Goal: Information Seeking & Learning: Learn about a topic

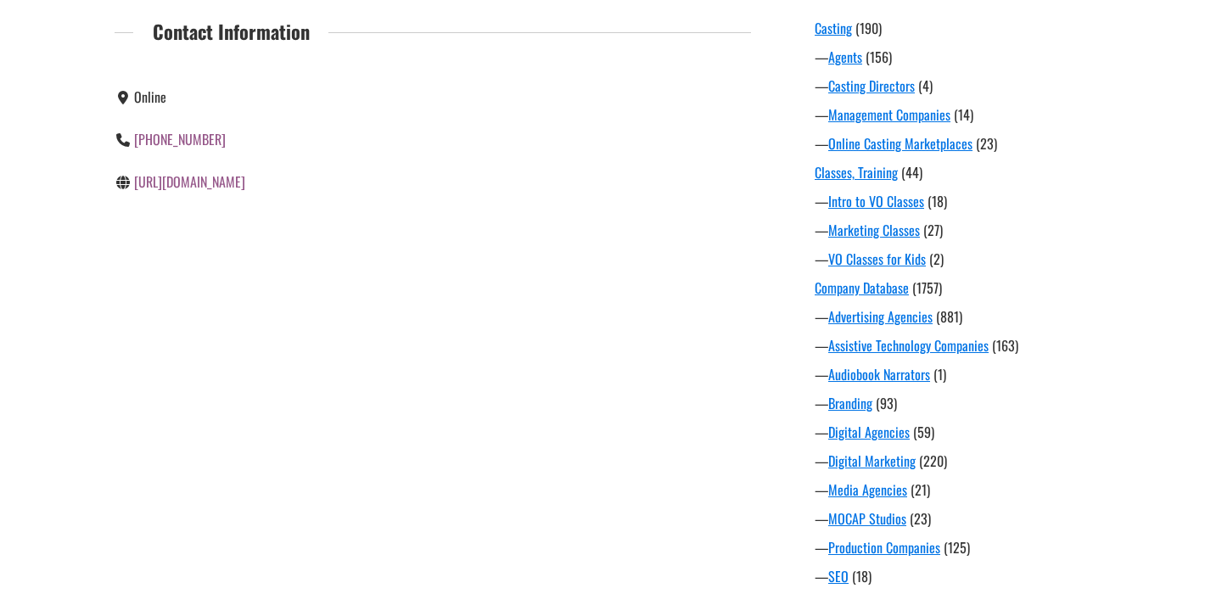
scroll to position [1231, 0]
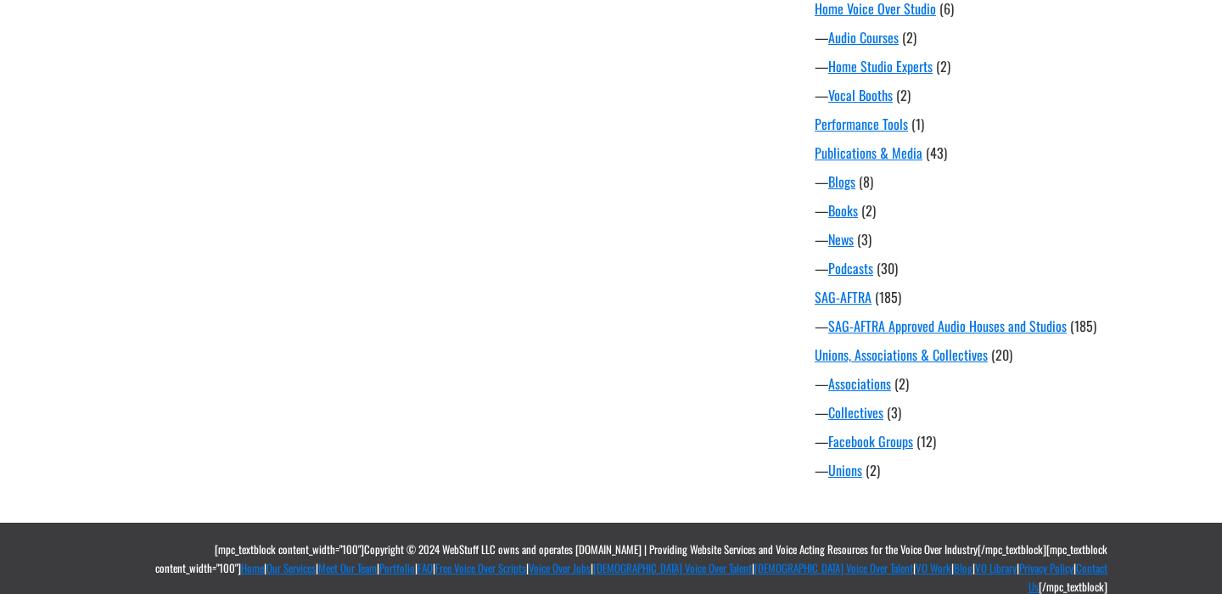
click at [980, 201] on div "— Books (2)" at bounding box center [968, 210] width 306 height 20
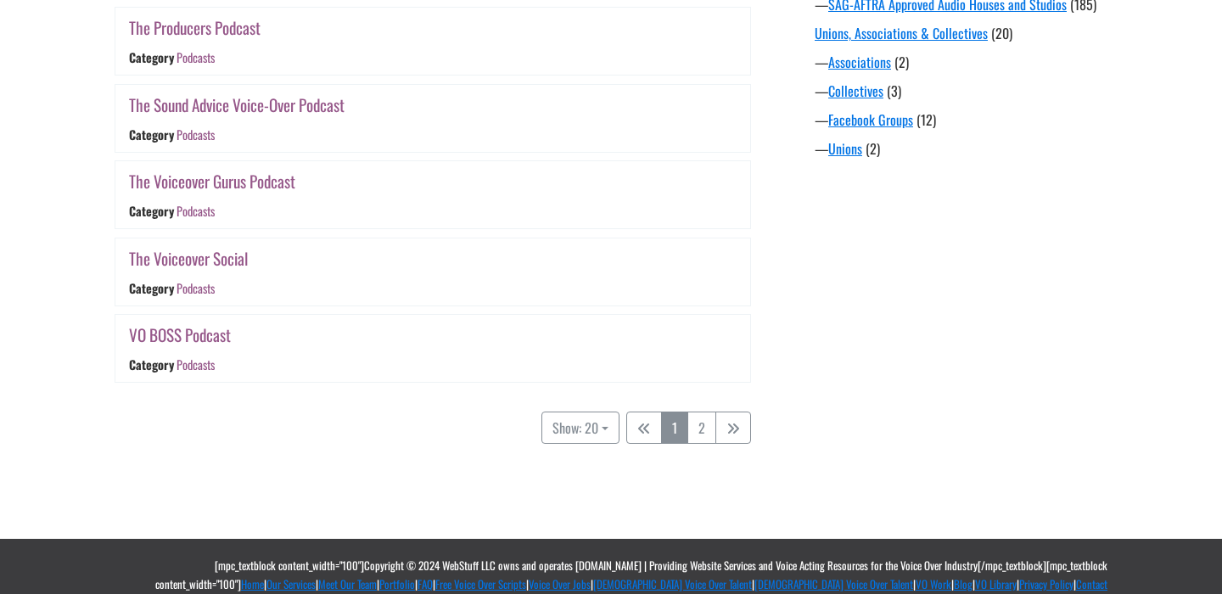
scroll to position [1568, 0]
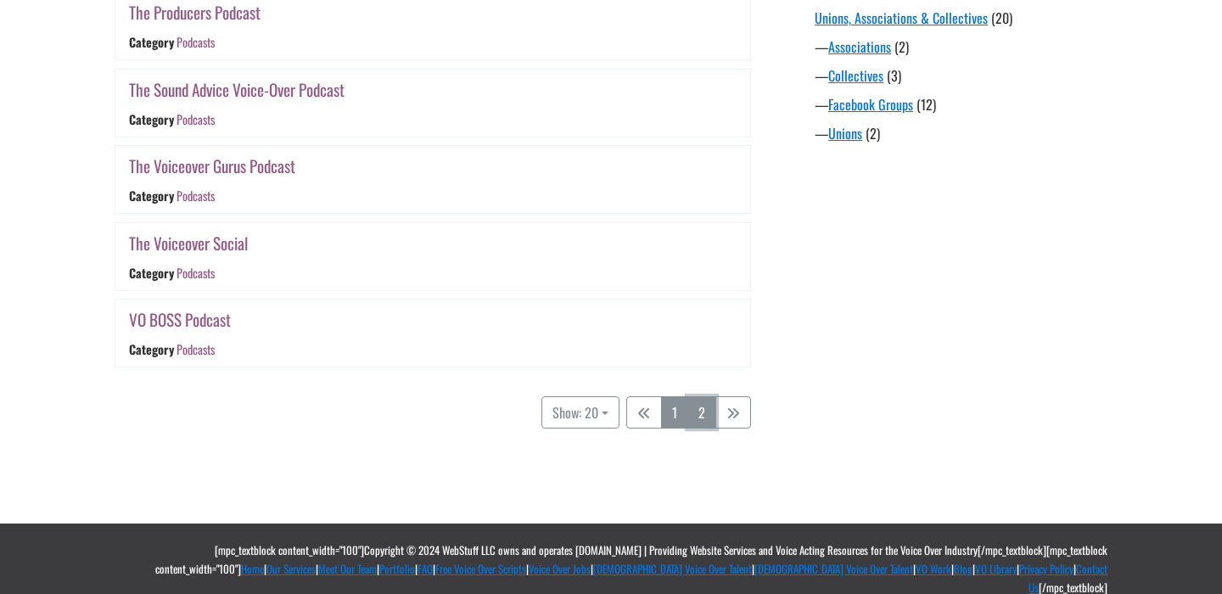
click at [695, 423] on link "2" at bounding box center [701, 412] width 29 height 32
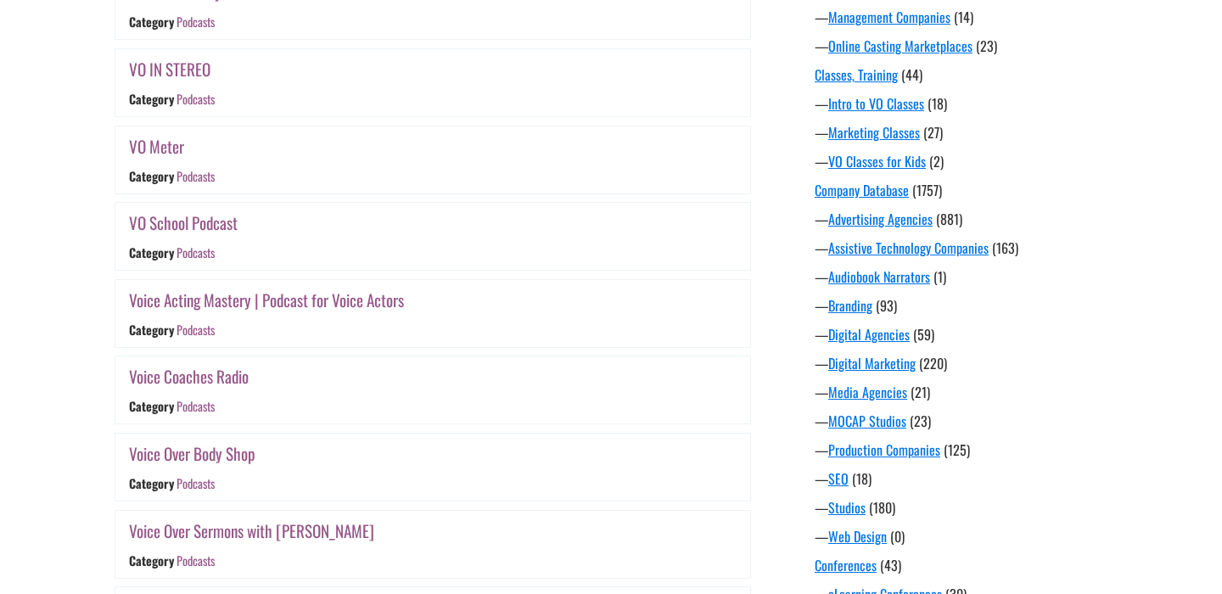
scroll to position [422, 0]
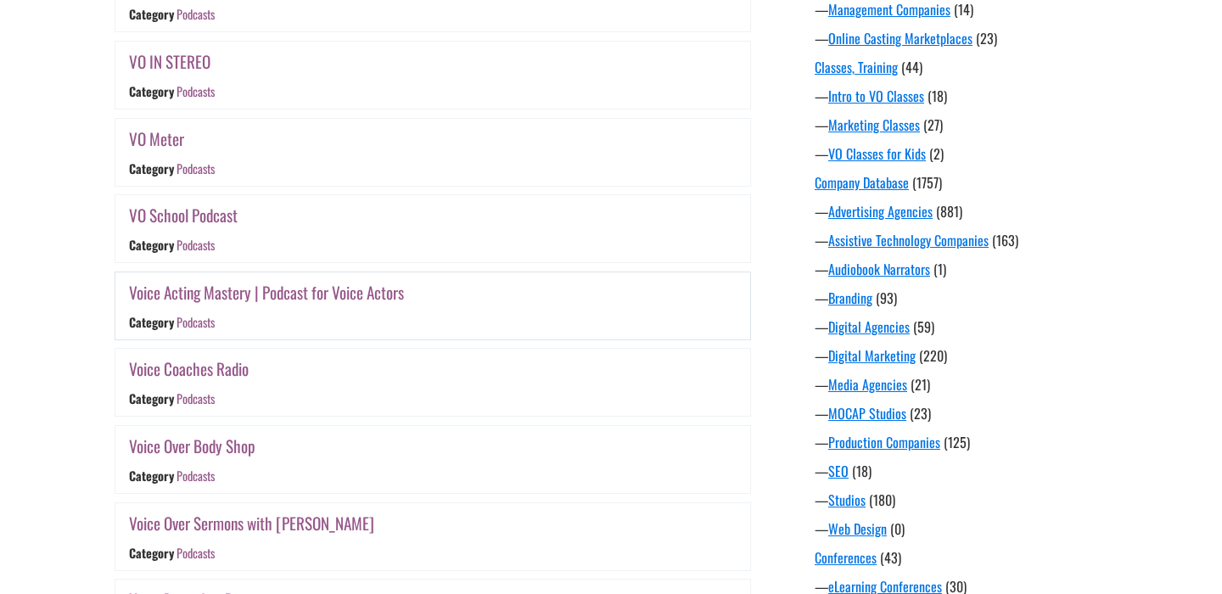
click at [263, 295] on link "Voice Acting Mastery | Podcast for Voice Actors" at bounding box center [266, 292] width 275 height 25
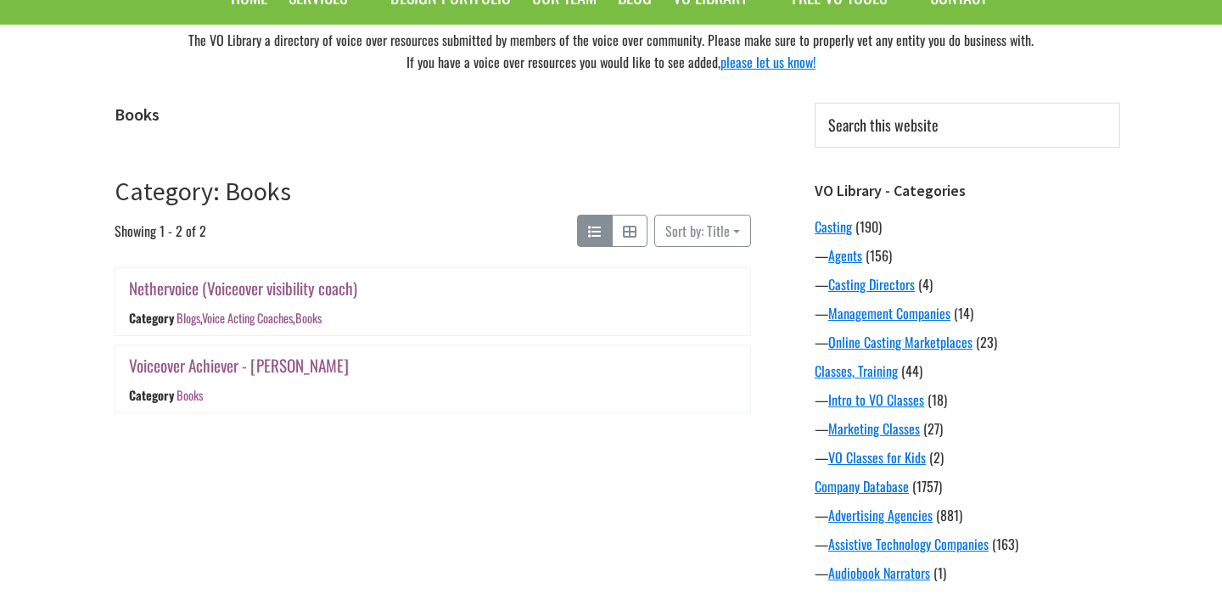
scroll to position [119, 0]
click at [282, 369] on link "Voiceover Achiever - [PERSON_NAME]" at bounding box center [239, 364] width 220 height 25
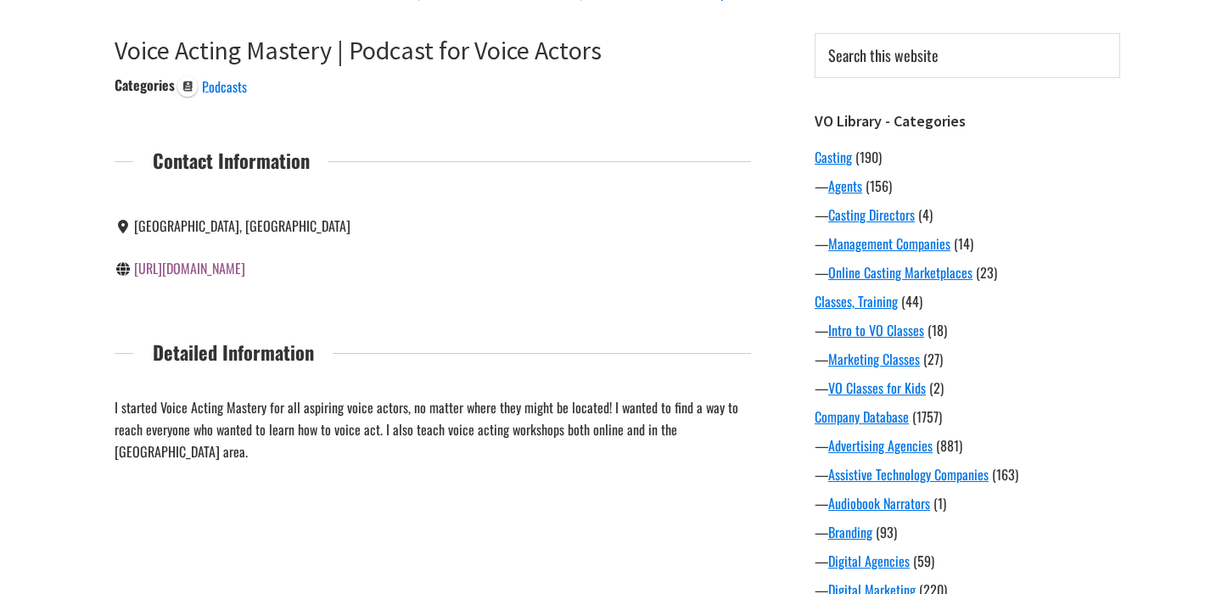
scroll to position [266, 0]
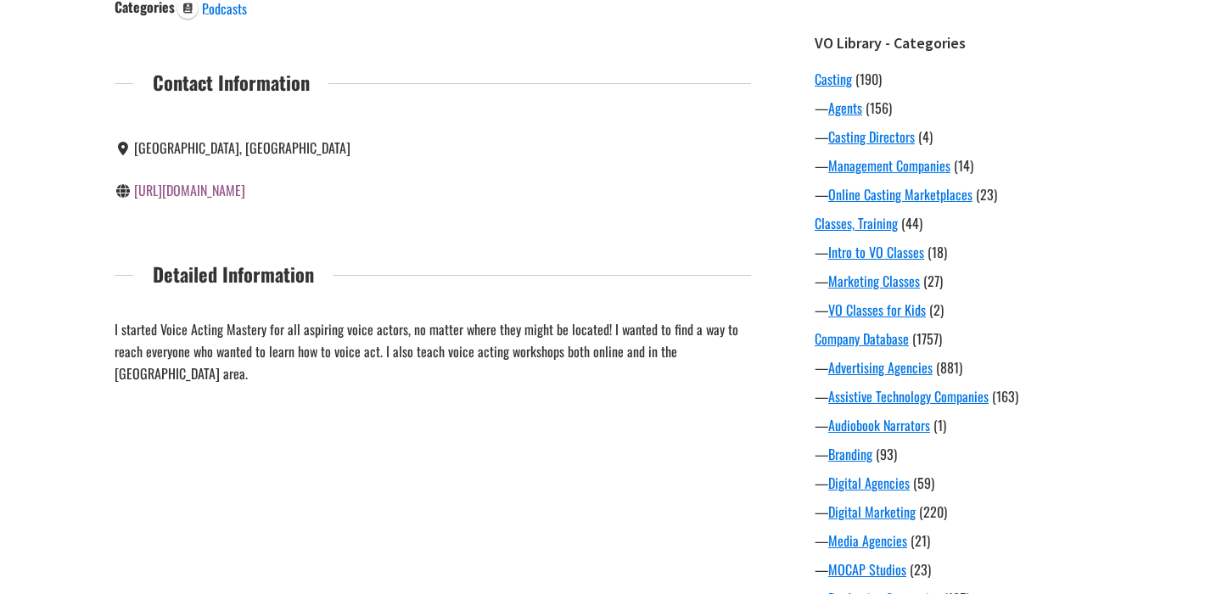
click at [217, 196] on link "http://www.voiceactingmastery.com/" at bounding box center [189, 190] width 111 height 20
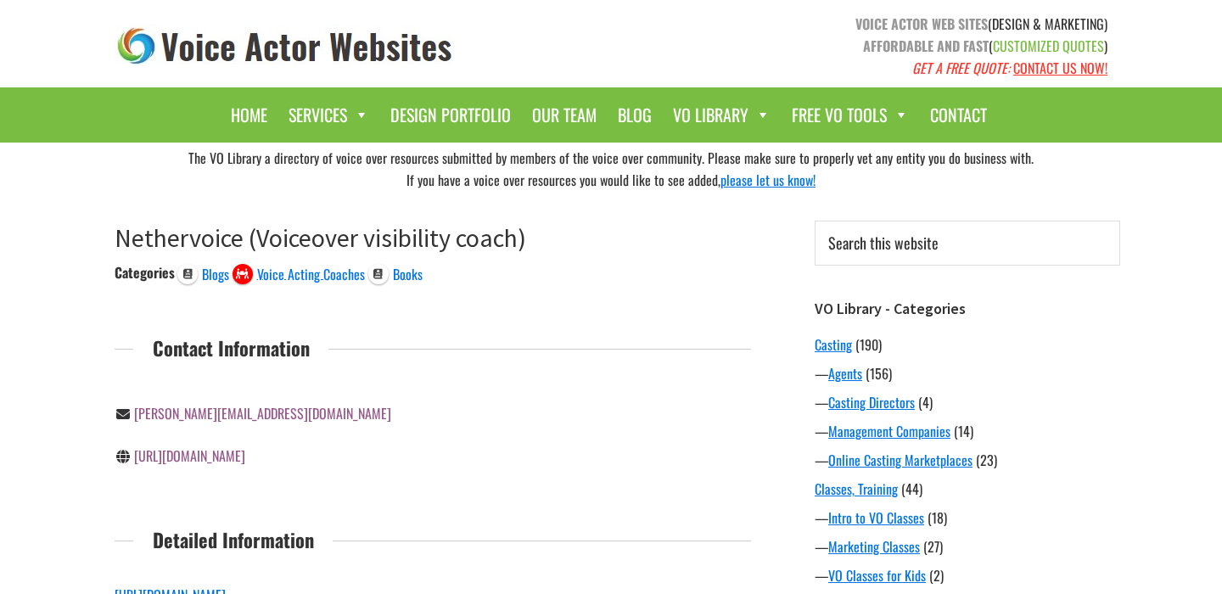
click at [190, 461] on link "[URL][DOMAIN_NAME]" at bounding box center [189, 456] width 111 height 20
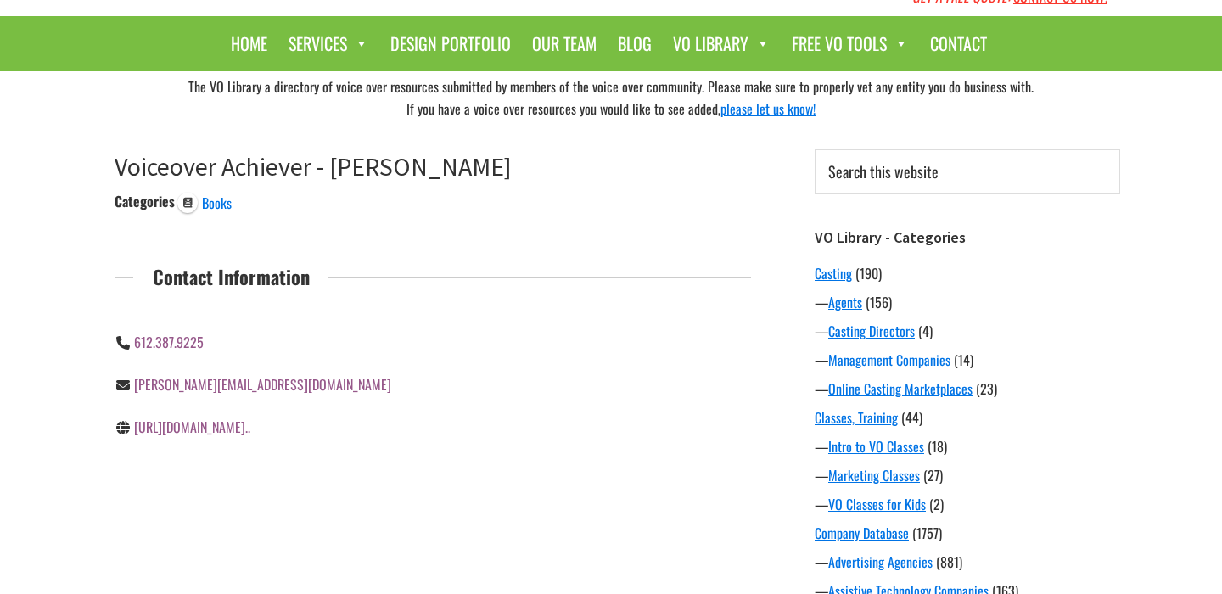
scroll to position [94, 0]
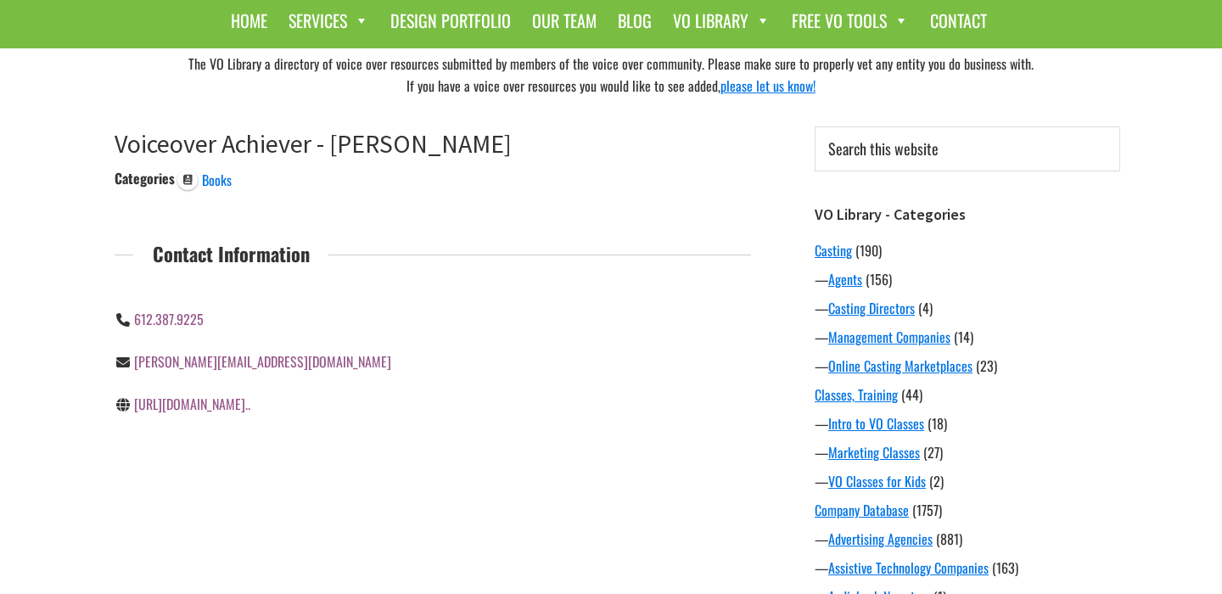
click at [250, 411] on link "[URL][DOMAIN_NAME].." at bounding box center [192, 404] width 116 height 20
